Goal: Transaction & Acquisition: Purchase product/service

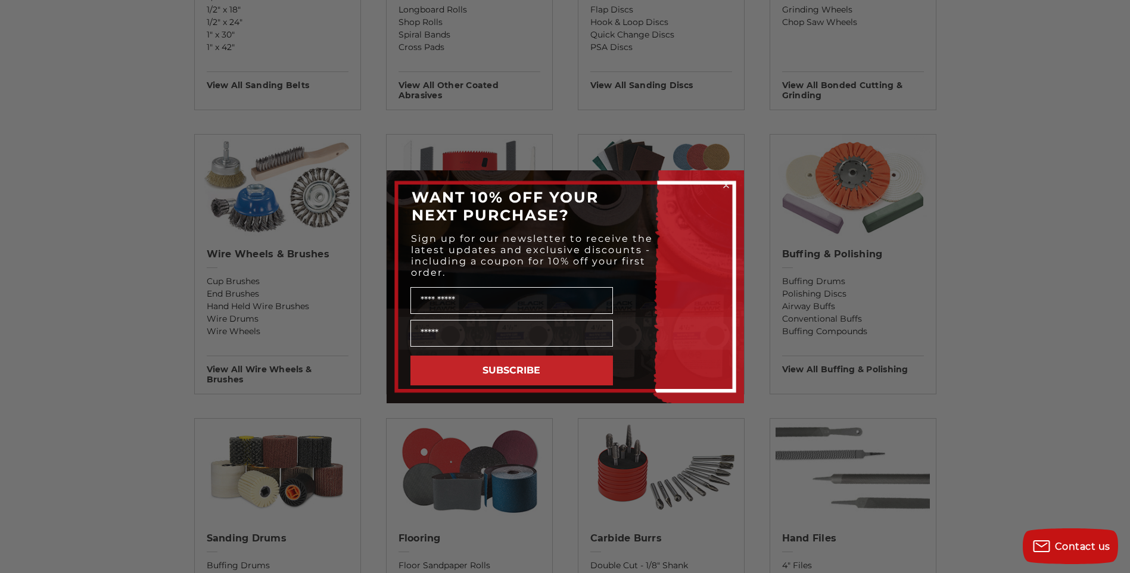
scroll to position [596, 0]
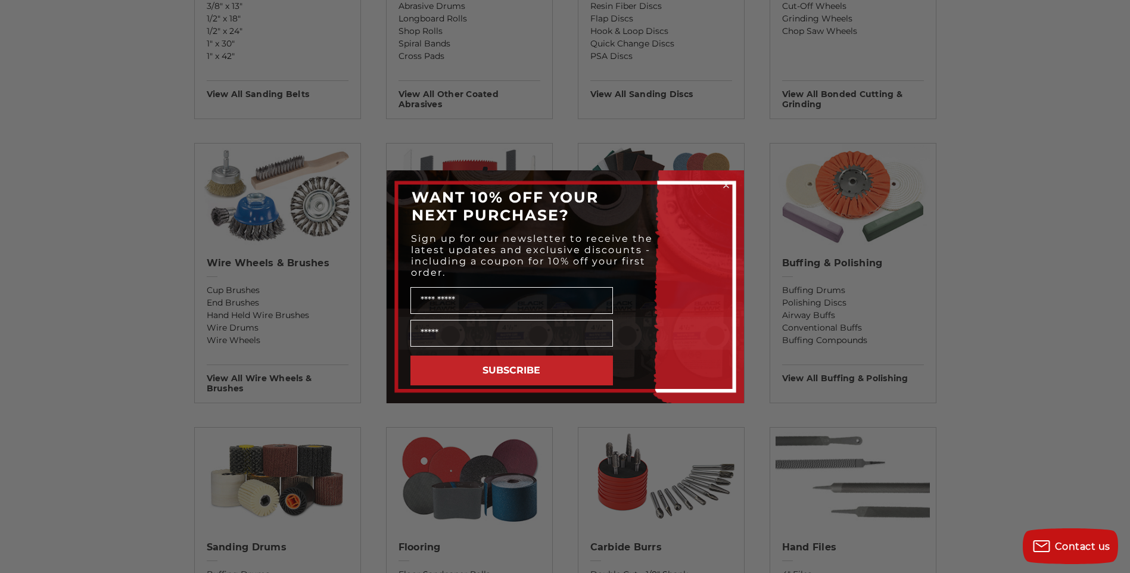
click at [726, 185] on icon "Close dialog" at bounding box center [726, 185] width 5 height 5
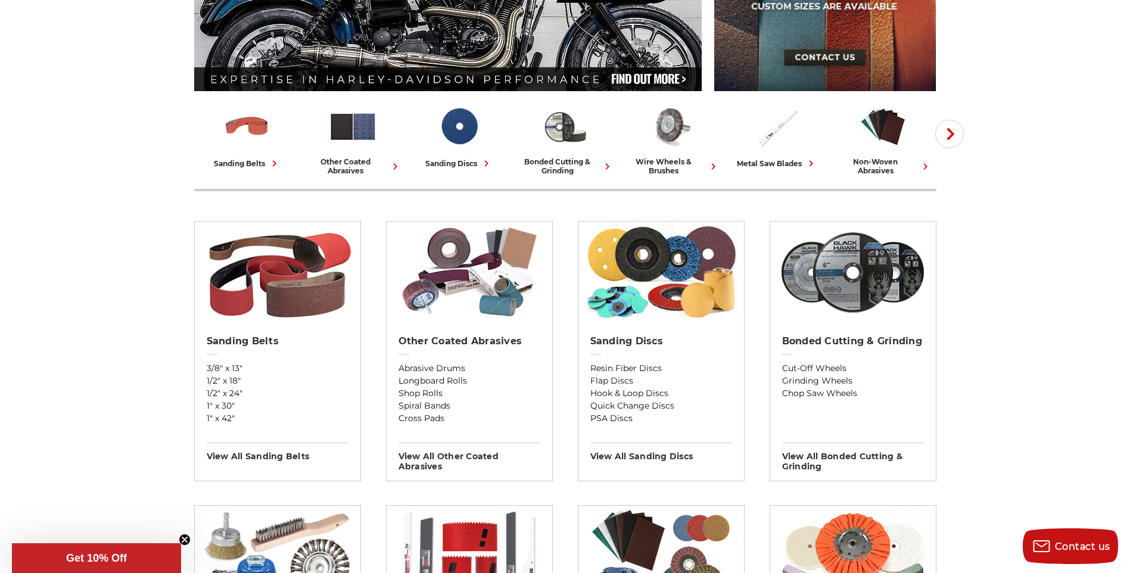
scroll to position [179, 0]
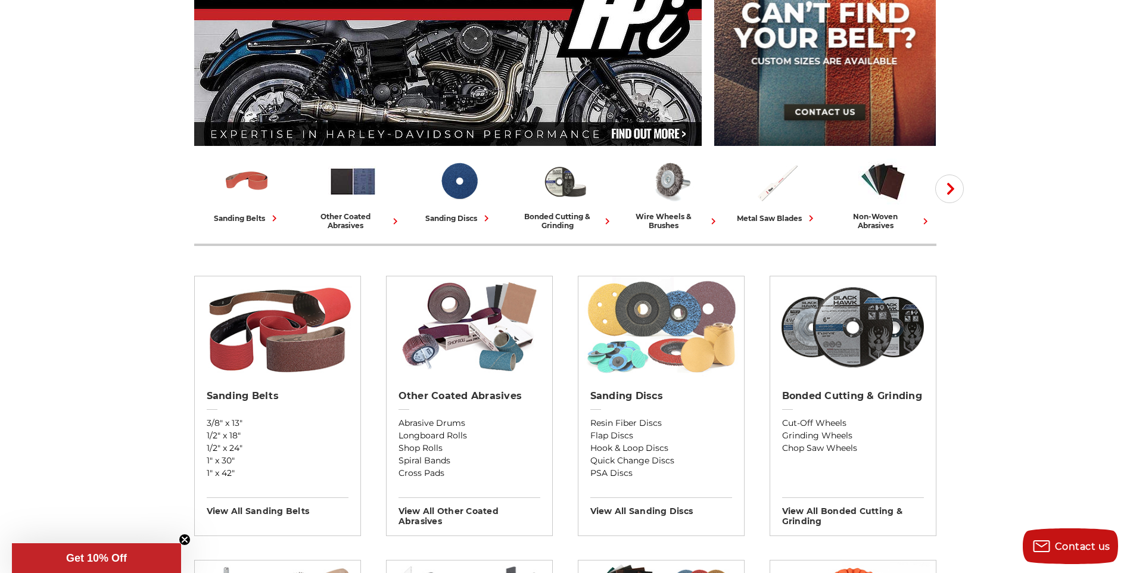
click at [654, 310] on img at bounding box center [661, 326] width 154 height 101
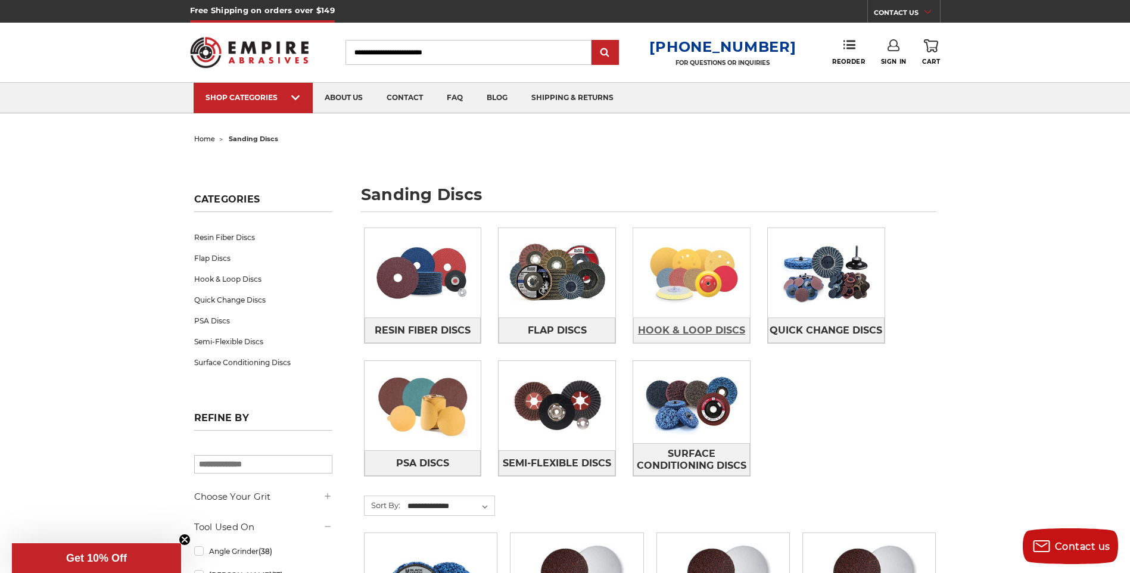
click at [692, 328] on span "Hook & Loop Discs" at bounding box center [691, 331] width 107 height 20
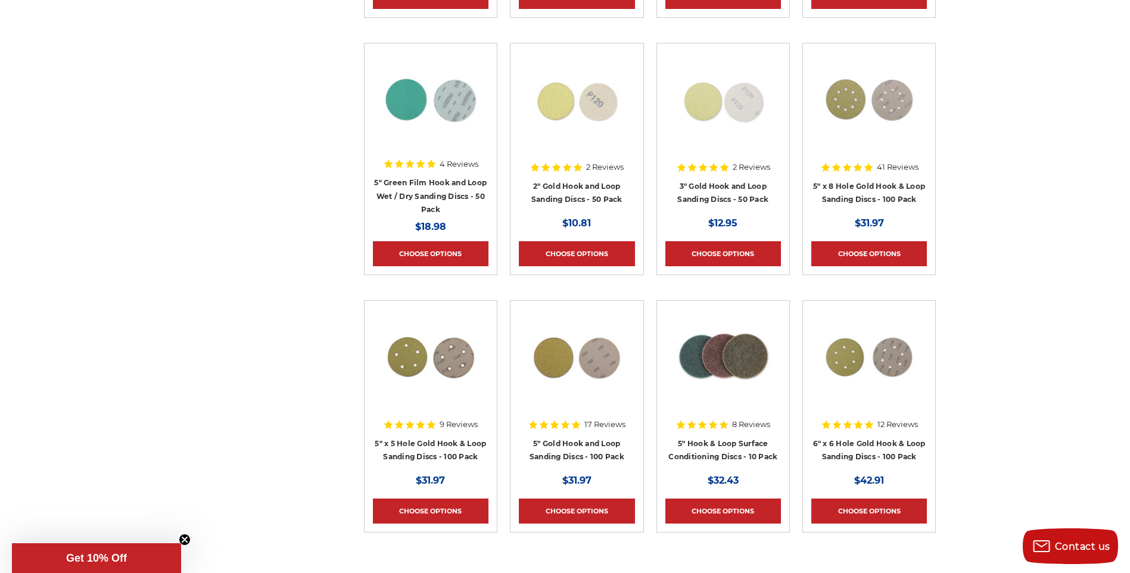
scroll to position [358, 0]
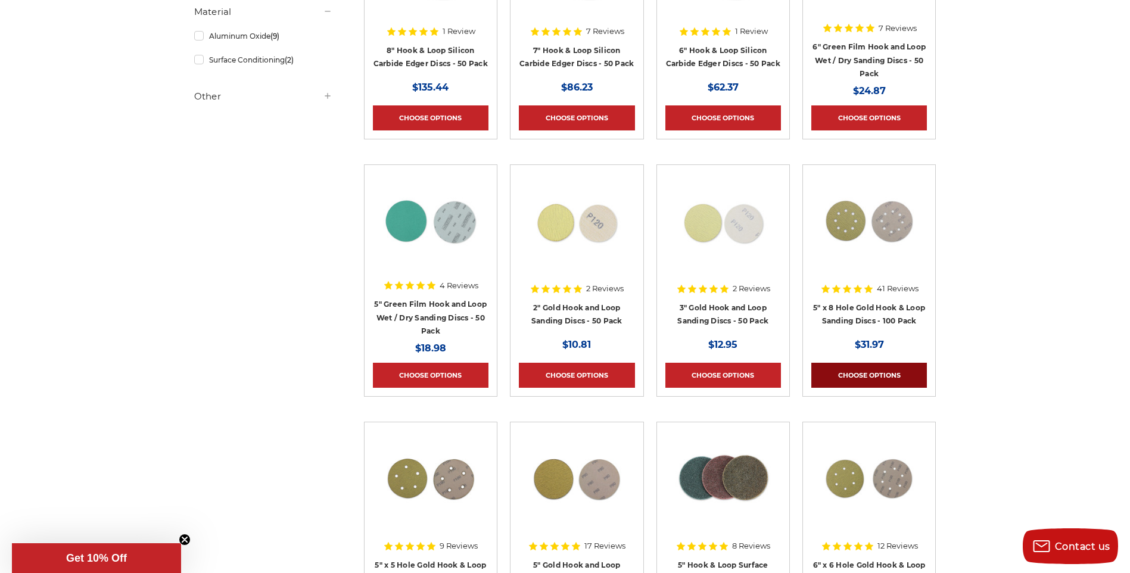
click at [848, 376] on link "Choose Options" at bounding box center [870, 375] width 116 height 25
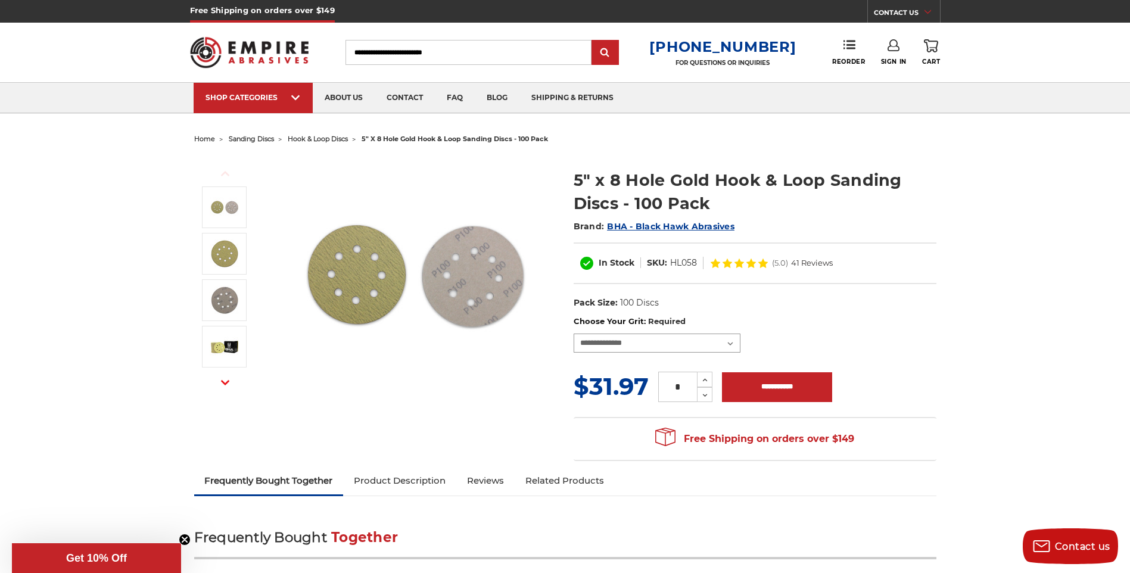
click at [731, 344] on select "**********" at bounding box center [657, 343] width 167 height 19
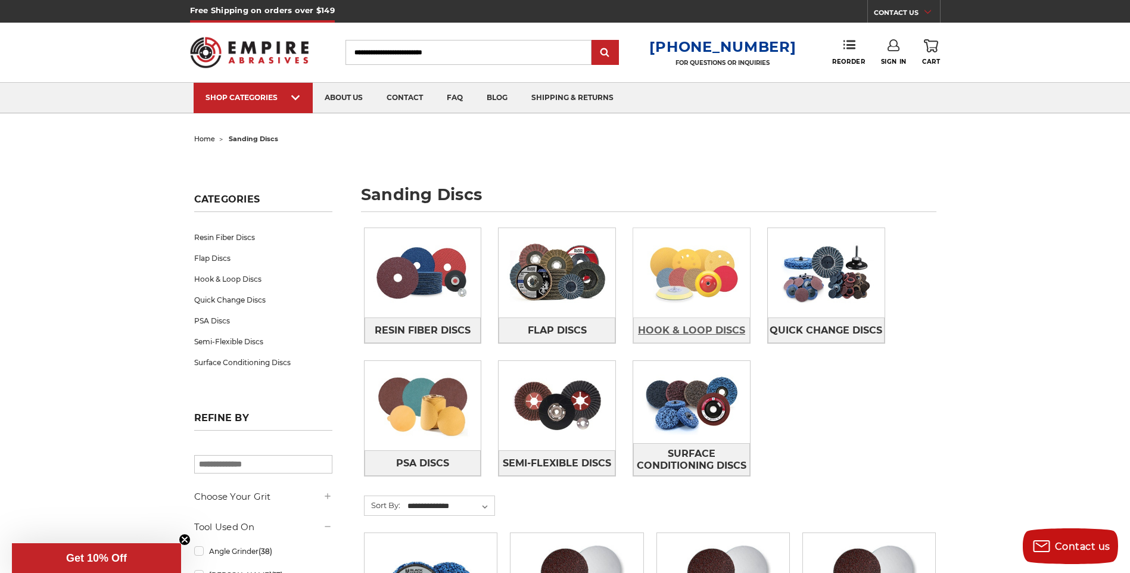
click at [666, 331] on span "Hook & Loop Discs" at bounding box center [691, 331] width 107 height 20
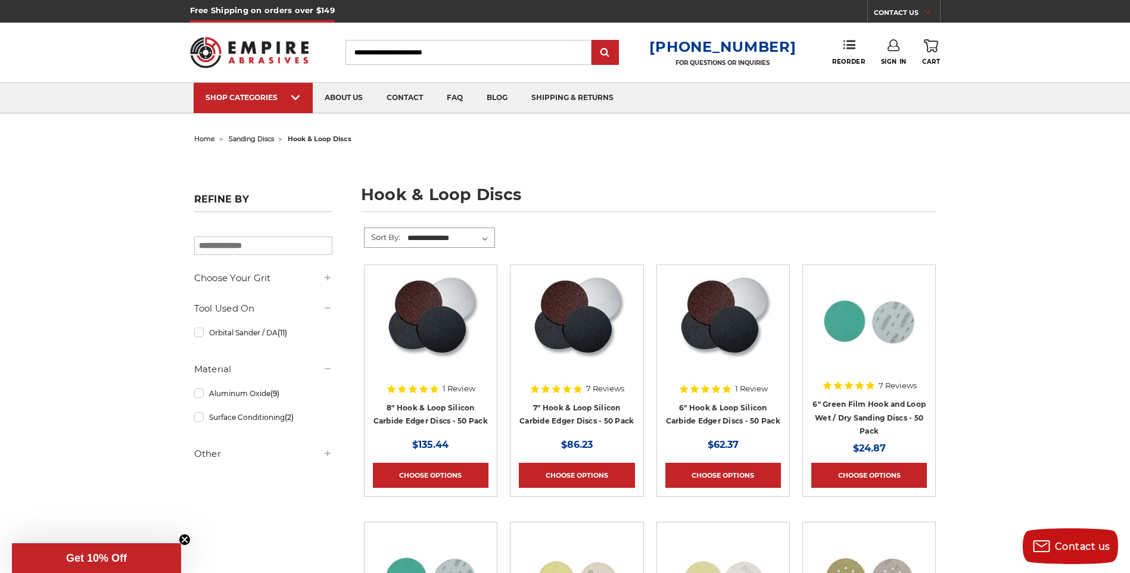
click at [484, 238] on select "**********" at bounding box center [450, 238] width 89 height 18
click at [328, 310] on icon at bounding box center [328, 308] width 10 height 10
click at [259, 387] on link "Surface Conditioning (2)" at bounding box center [263, 387] width 138 height 21
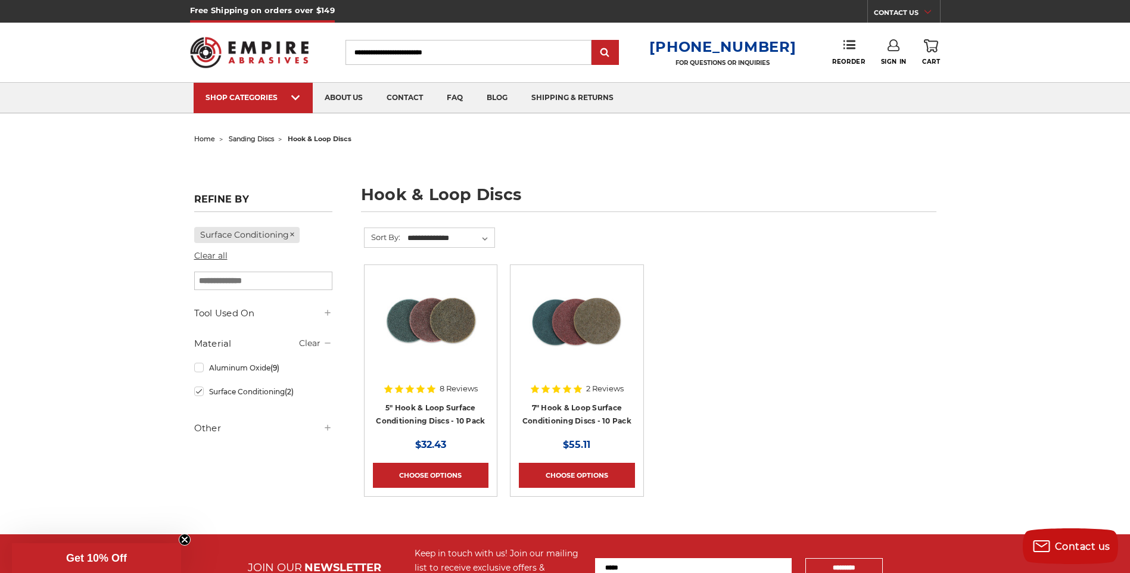
click at [213, 257] on link "Clear all" at bounding box center [210, 255] width 33 height 11
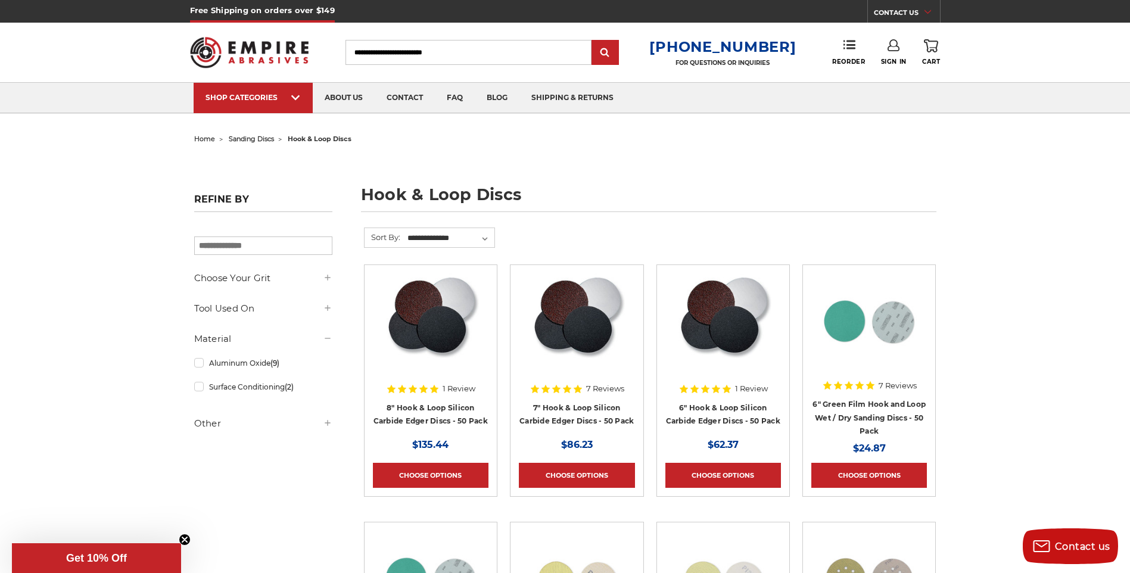
click at [327, 278] on icon at bounding box center [328, 278] width 10 height 10
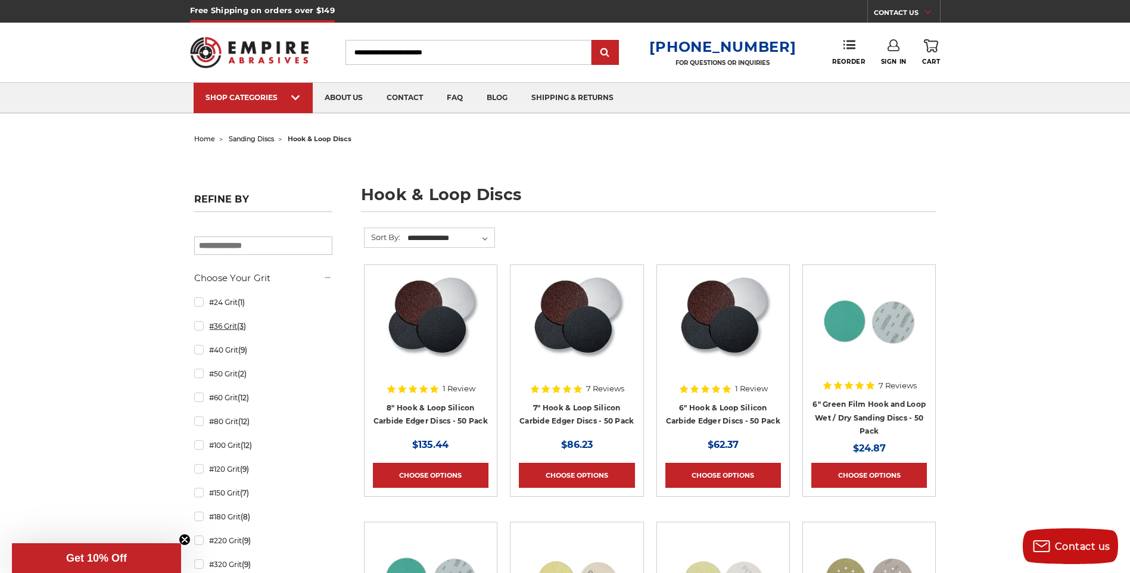
click at [228, 329] on link "#36 Grit (3)" at bounding box center [263, 326] width 138 height 21
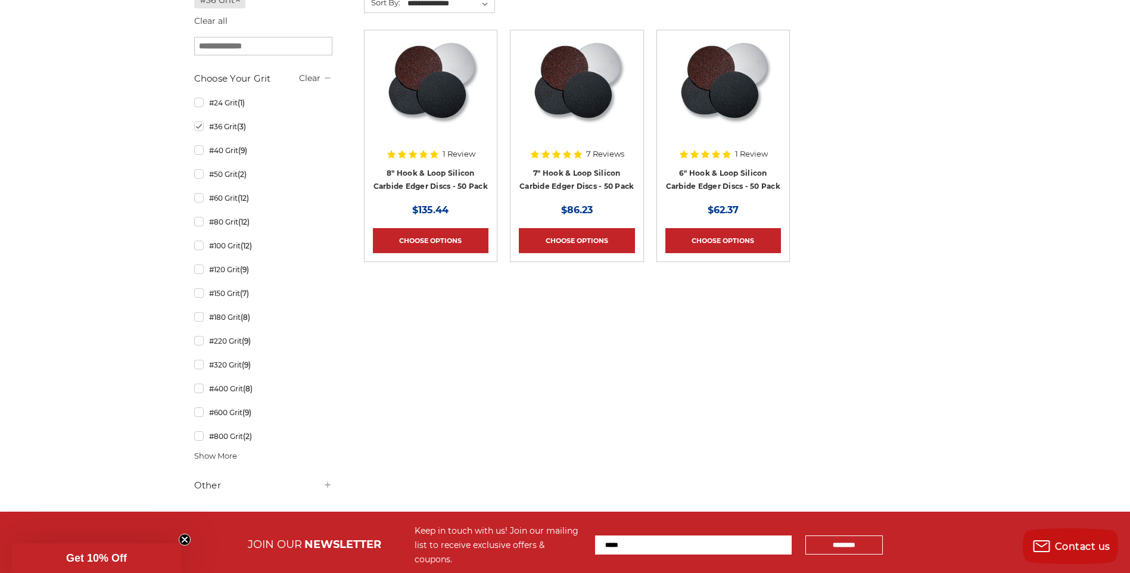
scroll to position [60, 0]
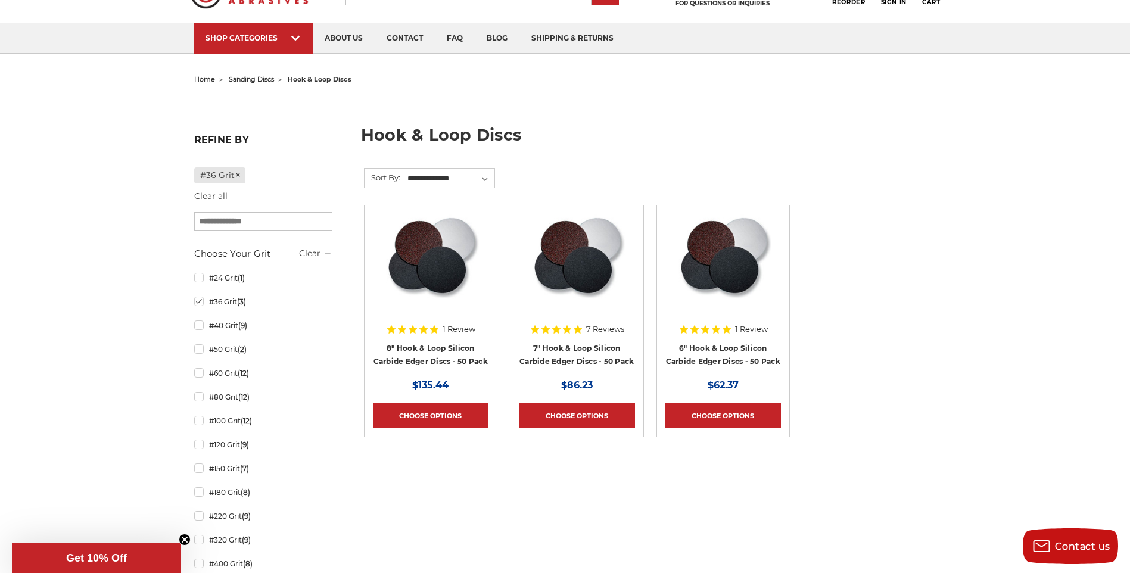
click at [244, 225] on input "search" at bounding box center [263, 221] width 138 height 18
click at [273, 230] on input "search" at bounding box center [263, 221] width 138 height 18
click at [321, 253] on div "Clear" at bounding box center [315, 253] width 33 height 13
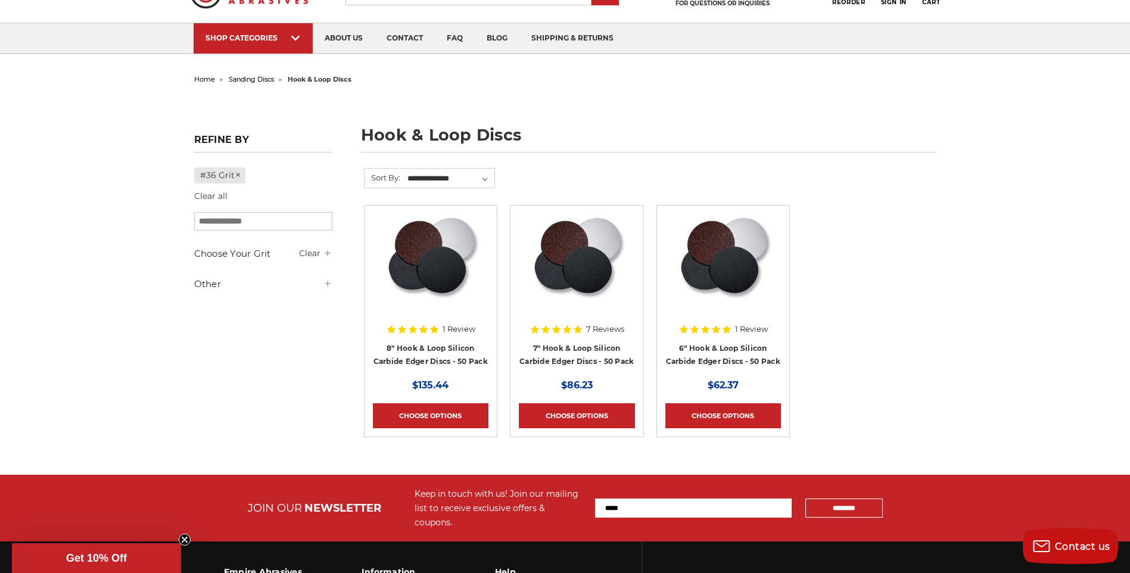
click at [241, 221] on input "search" at bounding box center [263, 221] width 138 height 18
click at [209, 197] on link "Clear all" at bounding box center [210, 196] width 33 height 11
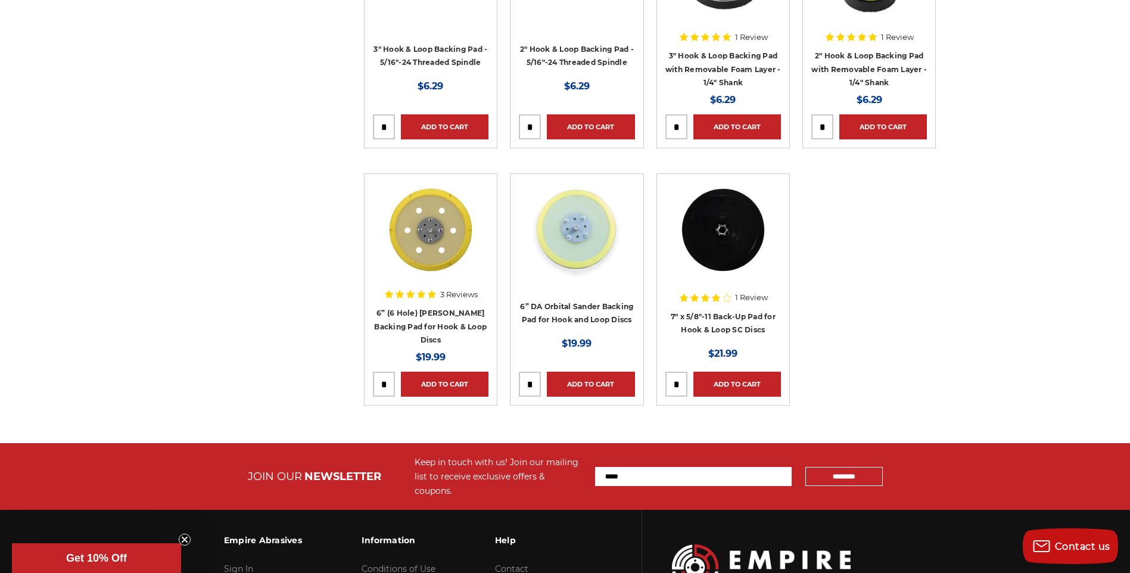
scroll to position [1490, 0]
